Goal: Check status: Check status

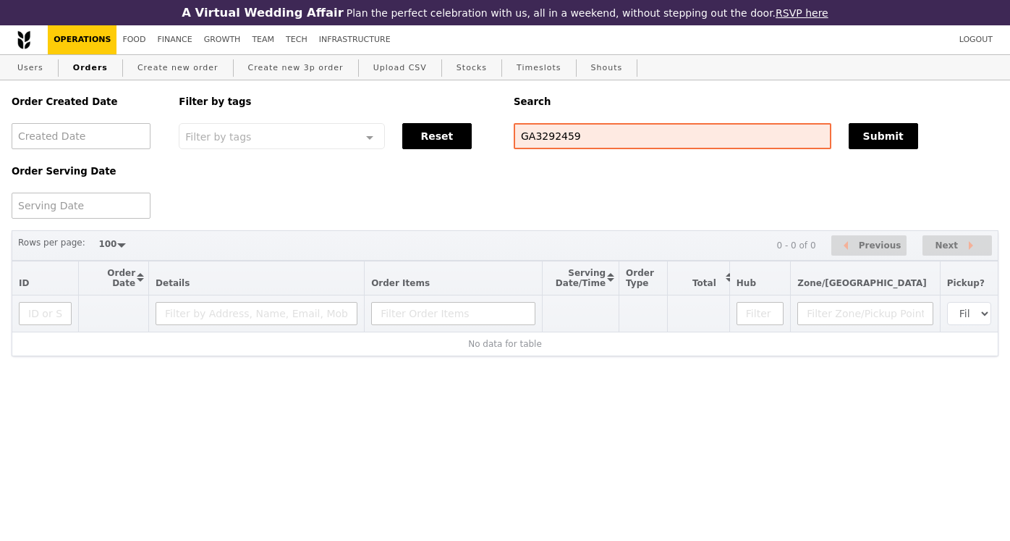
select select "100"
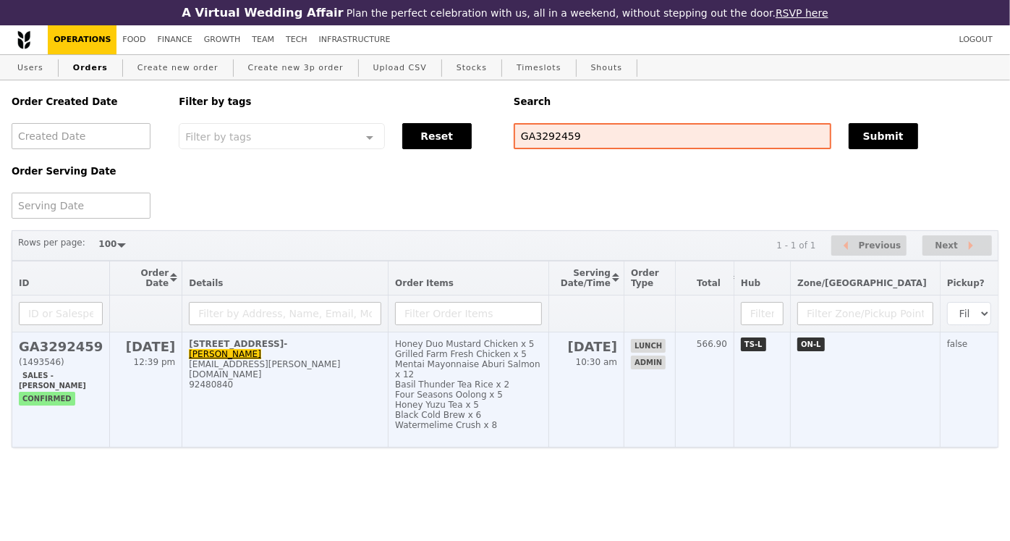
click at [85, 346] on h2 "GA3292459" at bounding box center [61, 346] width 84 height 15
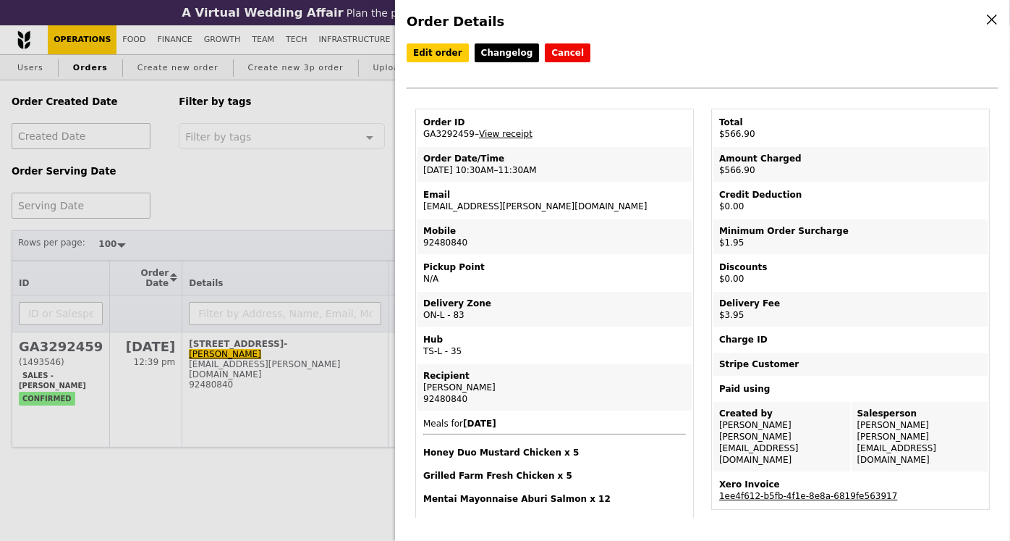
scroll to position [47, 0]
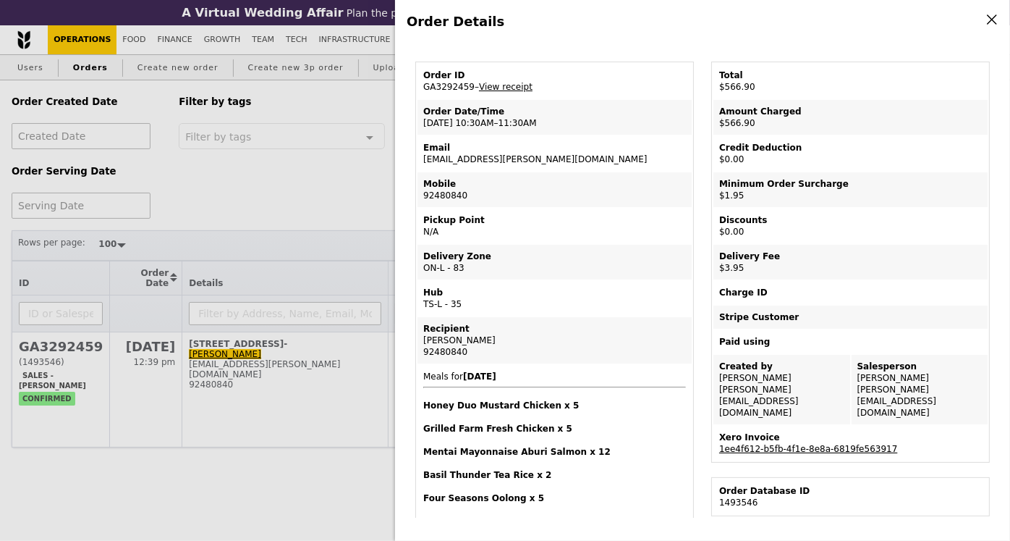
click at [756, 444] on link "1ee4f612-b5fb-4f1e-8e8a-6819fe563917" at bounding box center [808, 449] width 178 height 10
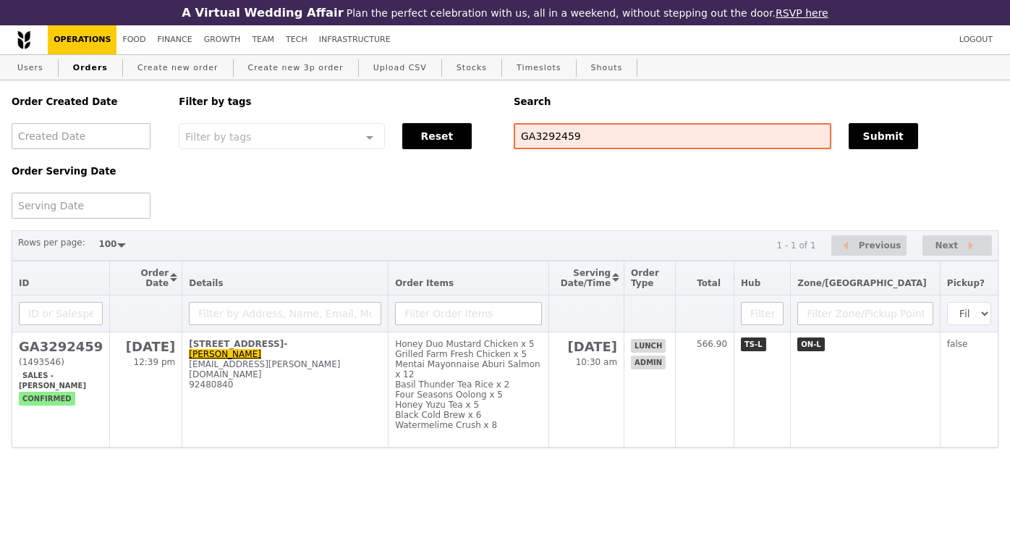
select select "100"
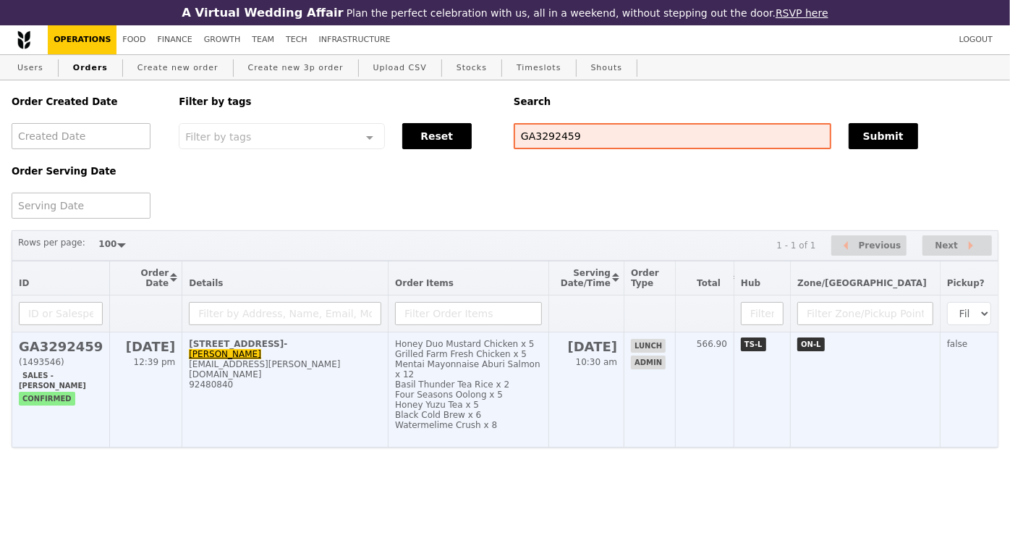
click at [78, 341] on h2 "GA3292459" at bounding box center [61, 346] width 84 height 15
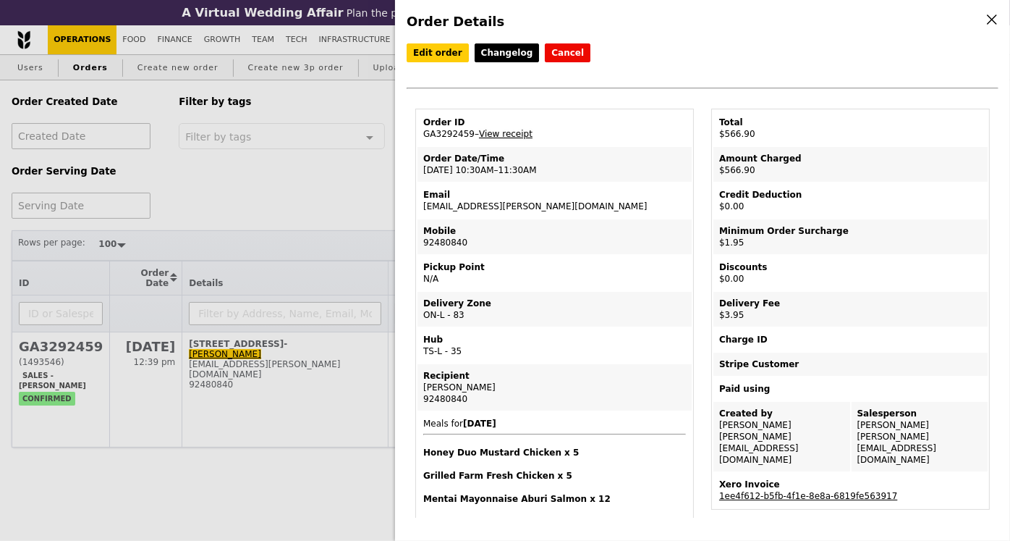
click at [506, 129] on link "View receipt" at bounding box center [506, 134] width 54 height 10
click at [492, 136] on link "View receipt" at bounding box center [506, 134] width 54 height 10
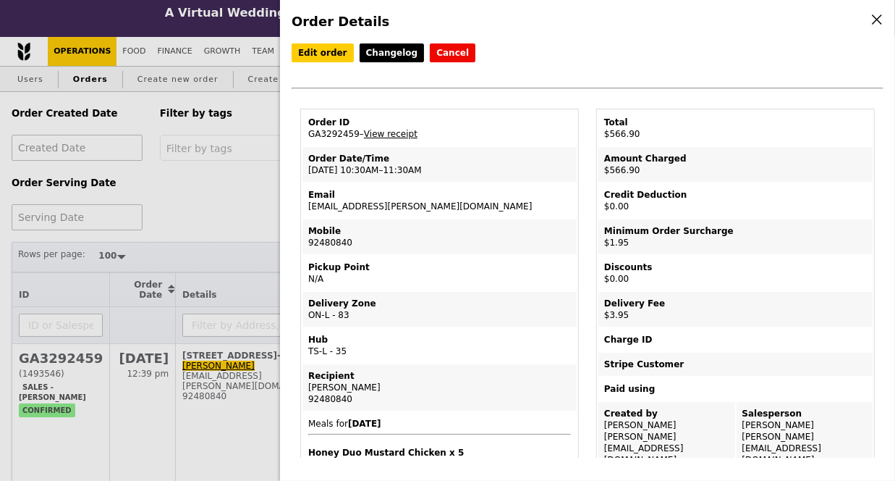
drag, startPoint x: 356, startPoint y: 130, endPoint x: 304, endPoint y: 130, distance: 52.1
click at [304, 130] on td "Order ID GA3292459 – View receipt" at bounding box center [439, 128] width 274 height 35
copy td "GA3292459"
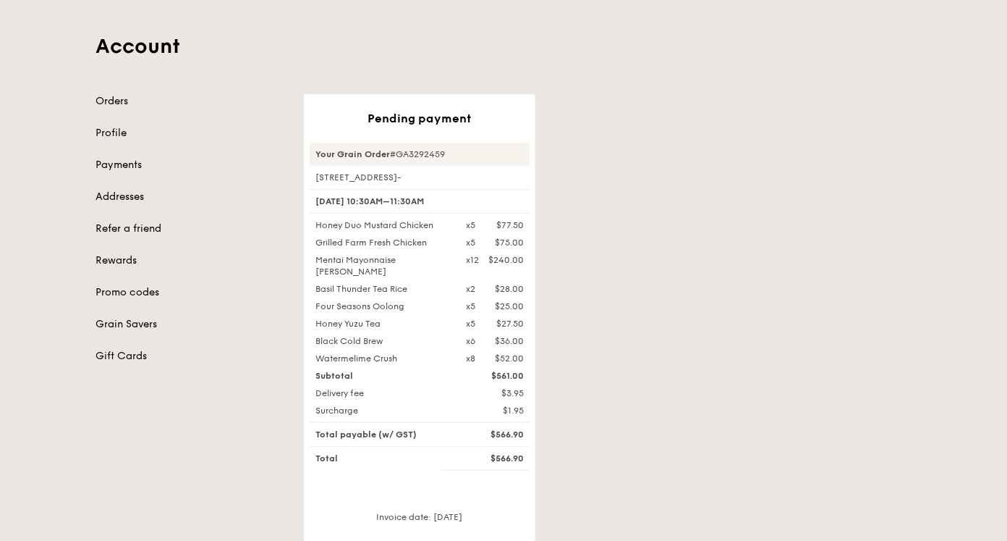
scroll to position [110, 0]
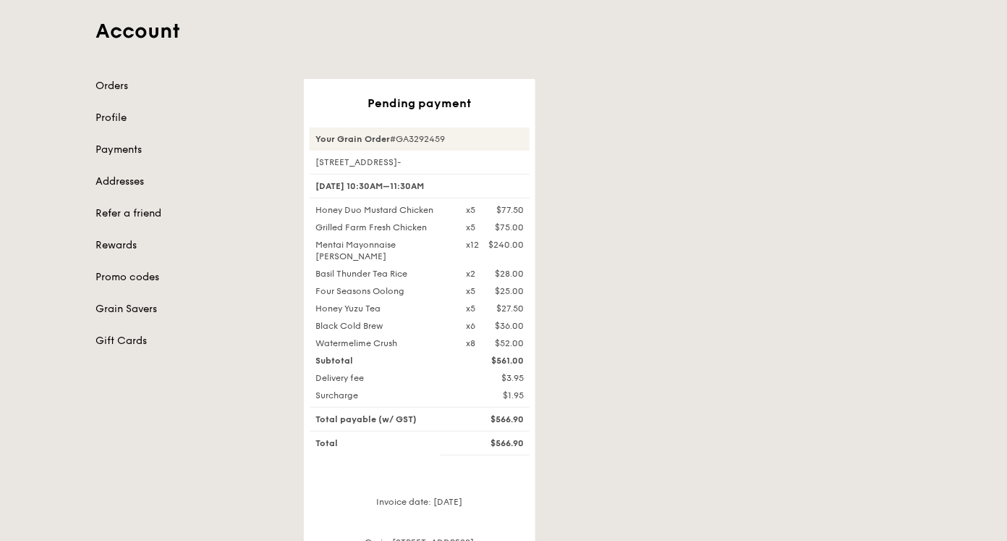
click at [622, 359] on div "Pending payment Your Grain Order #GA3292459 290 Orchard Road, #07-09- 10 Nov, 1…" at bounding box center [607, 328] width 625 height 498
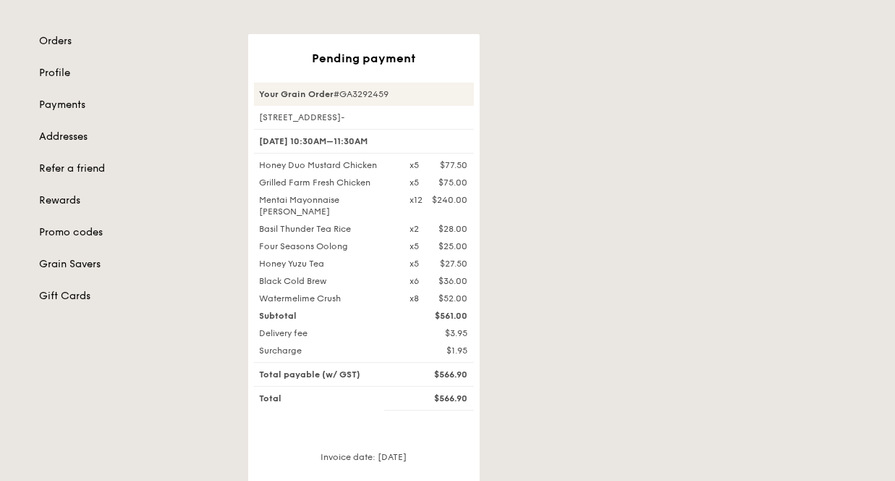
scroll to position [169, 0]
